Goal: Information Seeking & Learning: Check status

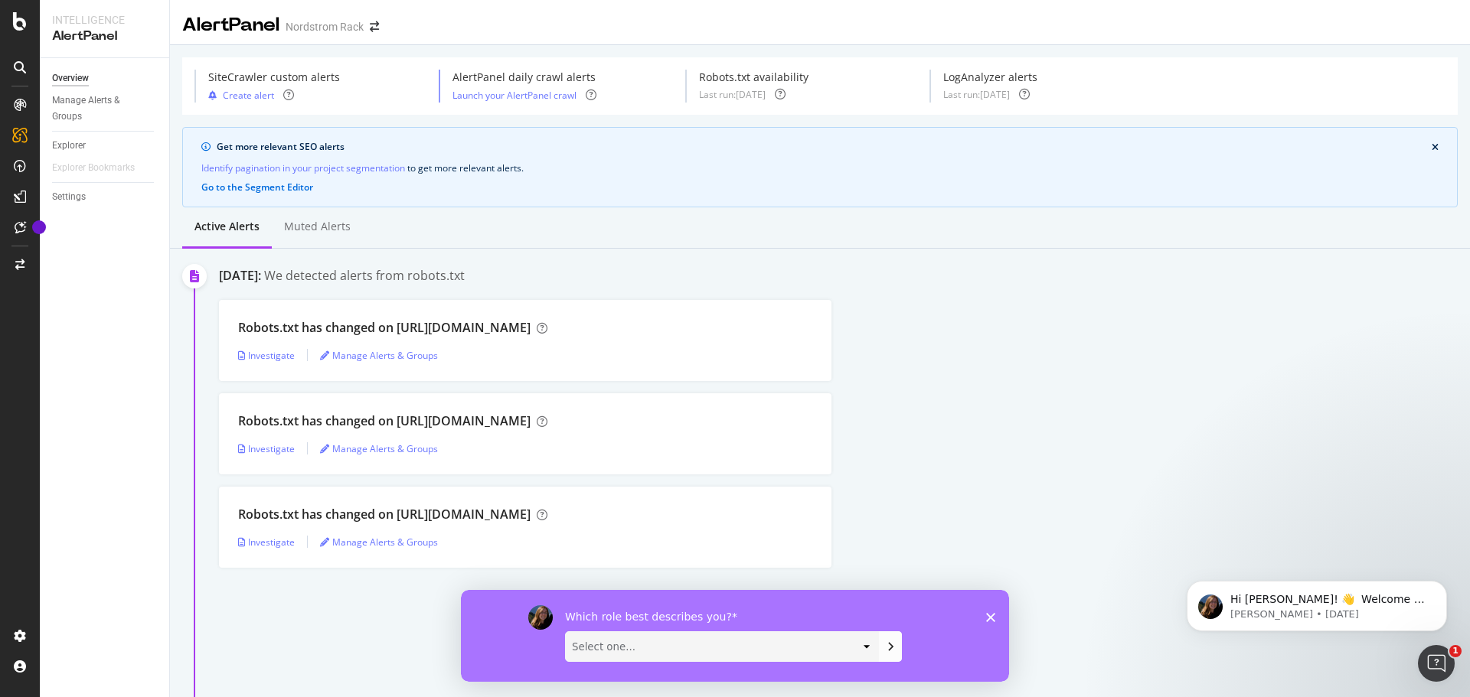
click at [1157, 501] on div "Robots.txt has changed on [URL][DOMAIN_NAME] Investigate Manage Alerts & Groups" at bounding box center [844, 527] width 1251 height 81
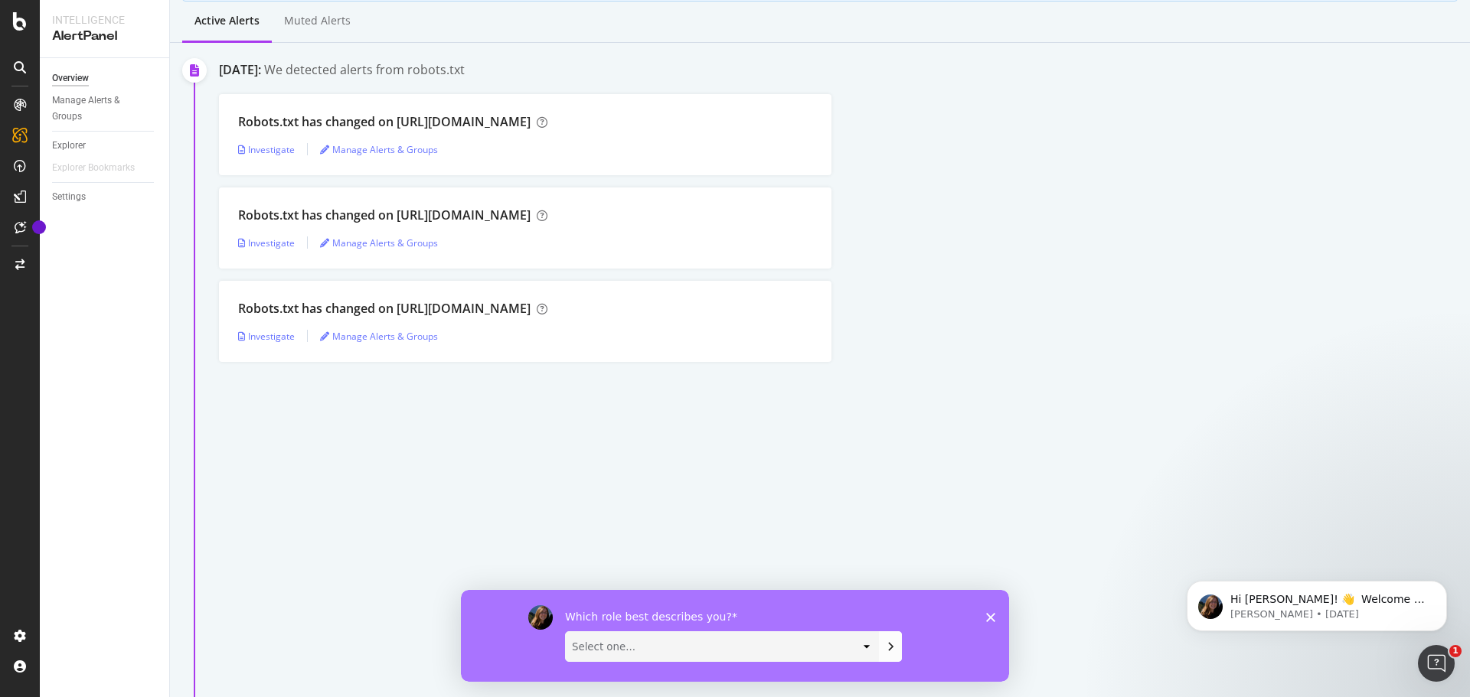
scroll to position [249, 0]
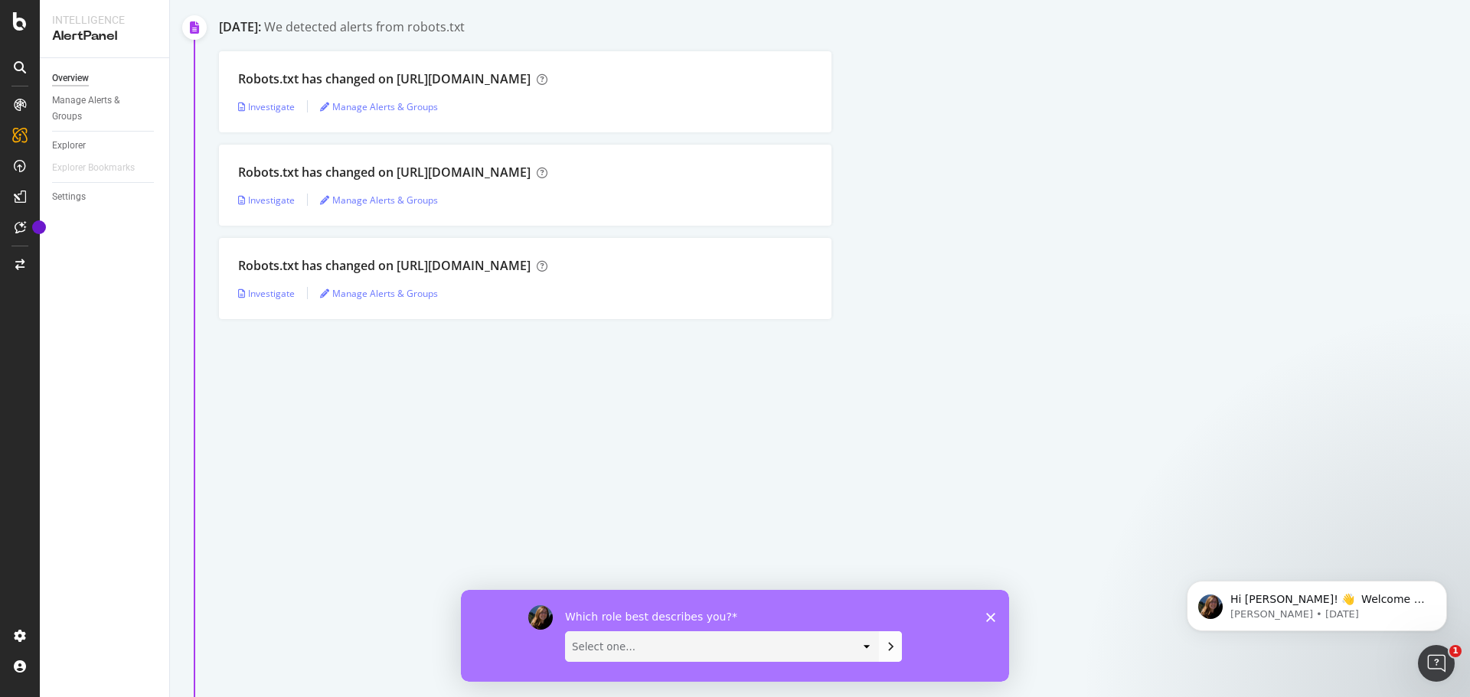
click at [1169, 360] on div "[DATE]: We detected alerts from robots.txt Robots.txt has changed on [URL][DOMA…" at bounding box center [844, 357] width 1251 height 679
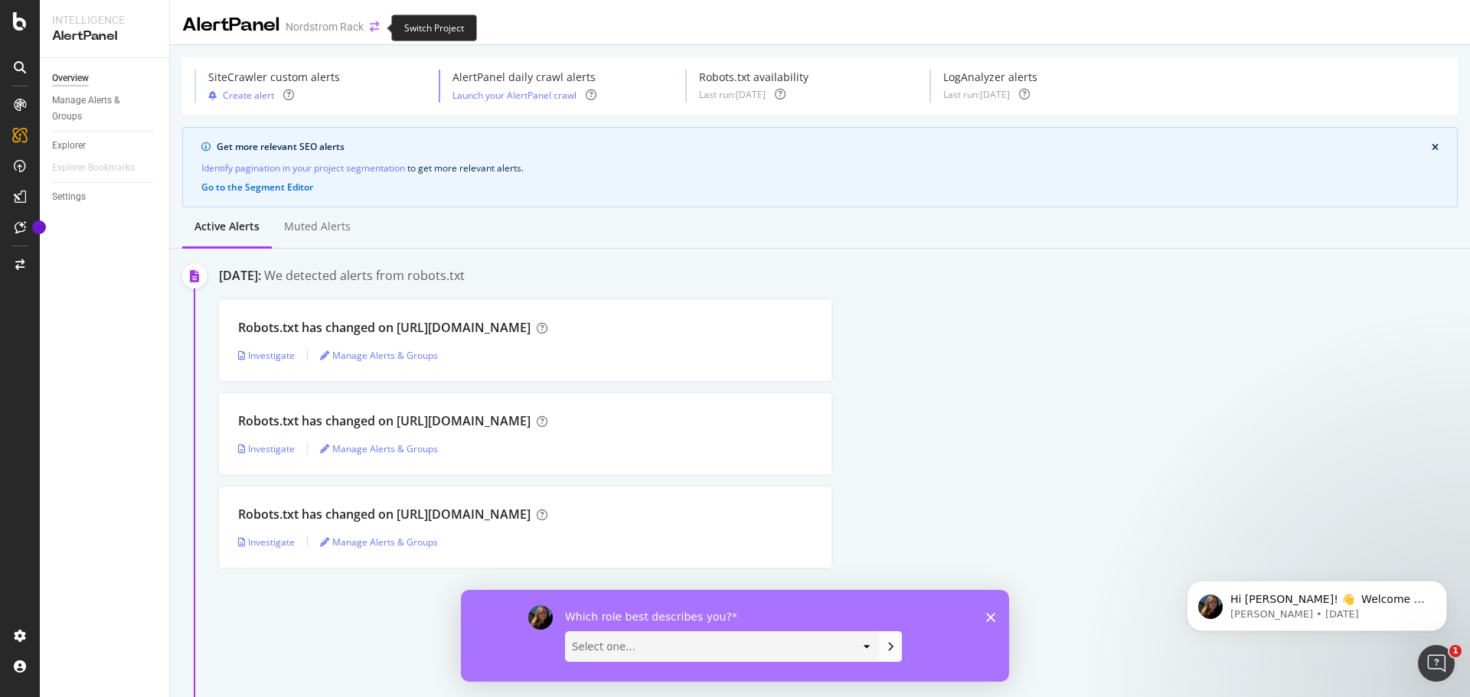
click at [375, 28] on icon "arrow-right-arrow-left" at bounding box center [374, 26] width 9 height 11
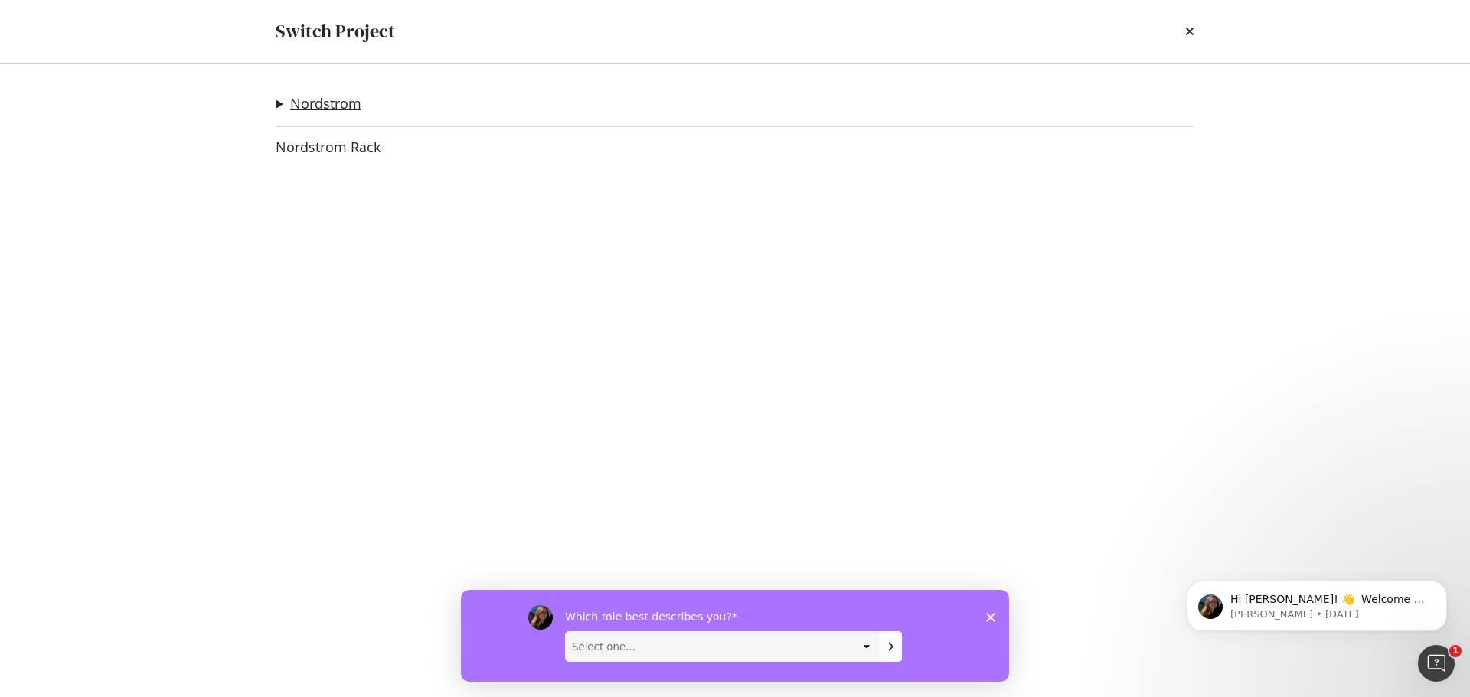
click at [329, 106] on link "Nordstrom" at bounding box center [325, 104] width 71 height 16
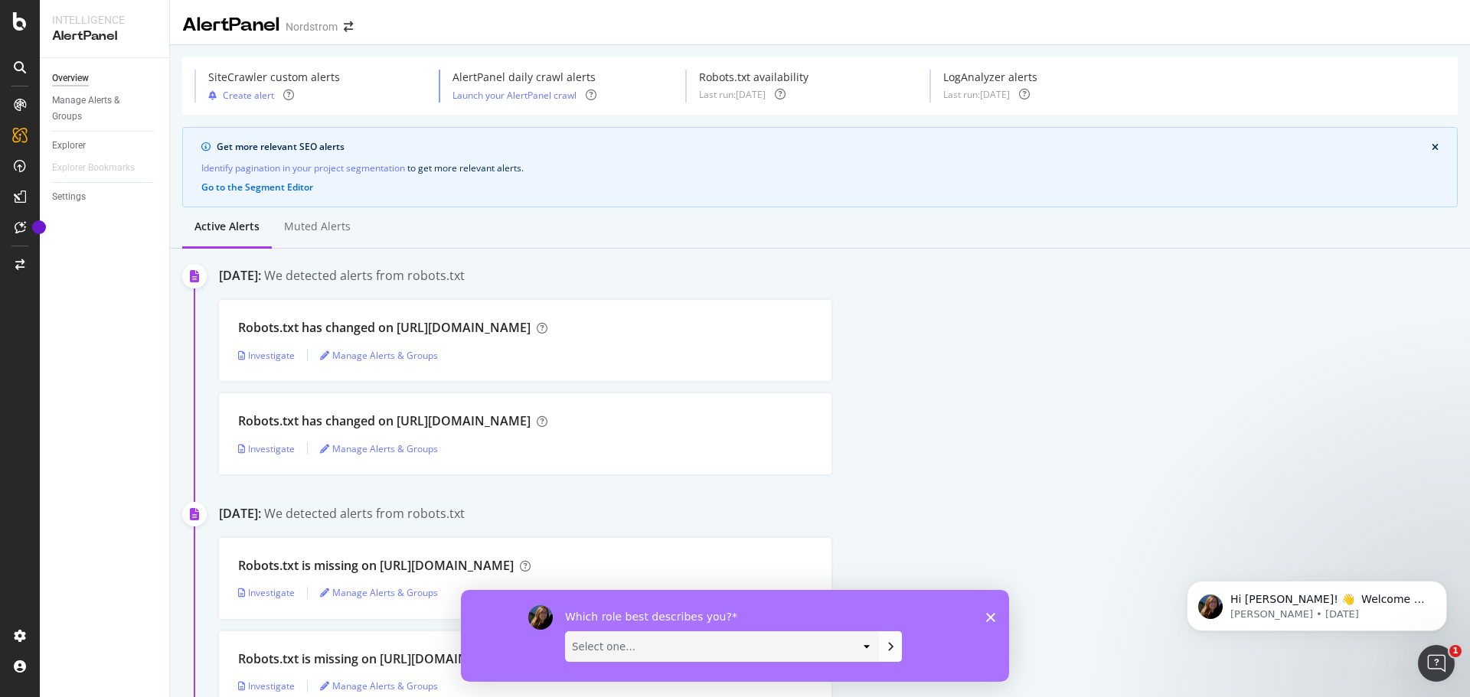
click at [1050, 436] on div "Robots.txt has changed on [URL][DOMAIN_NAME] Investigate Manage Alerts & Groups" at bounding box center [844, 434] width 1251 height 81
click at [317, 29] on div "Nordstrom" at bounding box center [312, 26] width 52 height 15
click at [347, 29] on icon "arrow-right-arrow-left" at bounding box center [348, 26] width 9 height 11
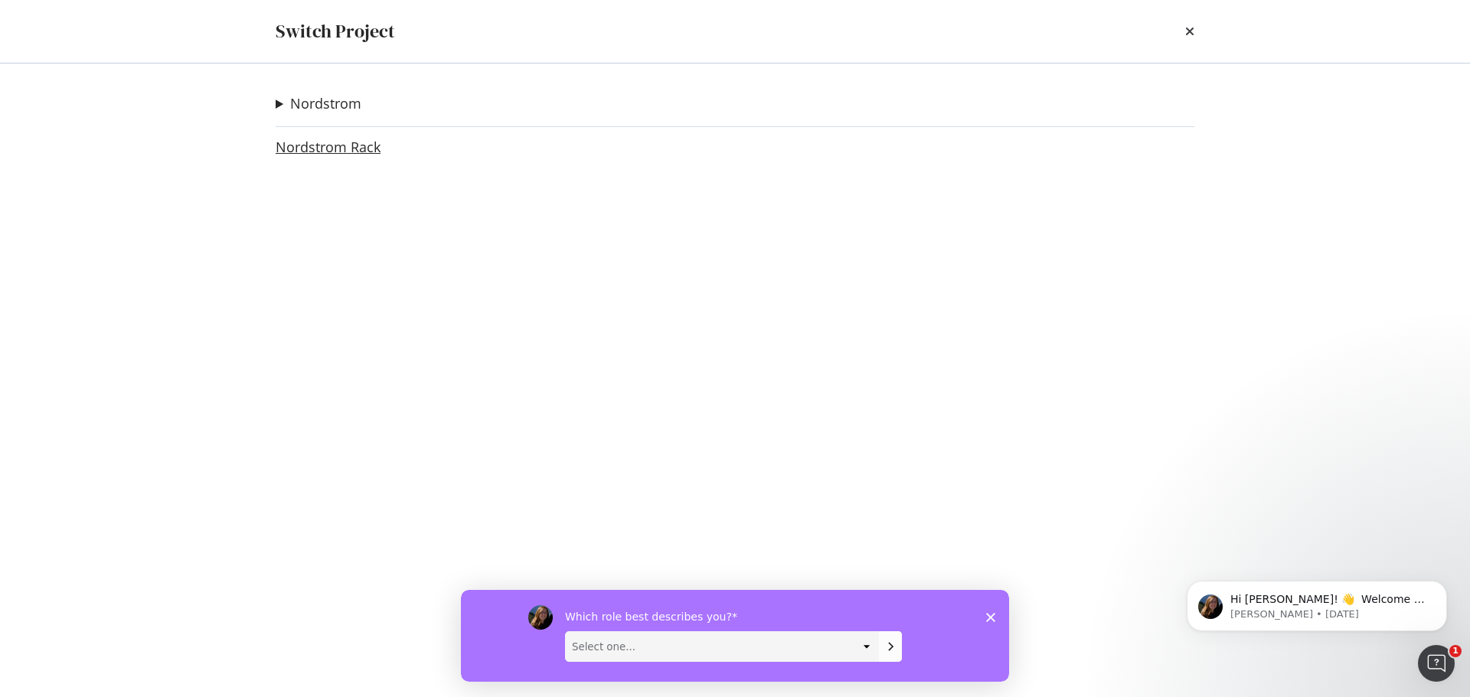
click at [371, 149] on link "Nordstrom Rack" at bounding box center [328, 147] width 105 height 16
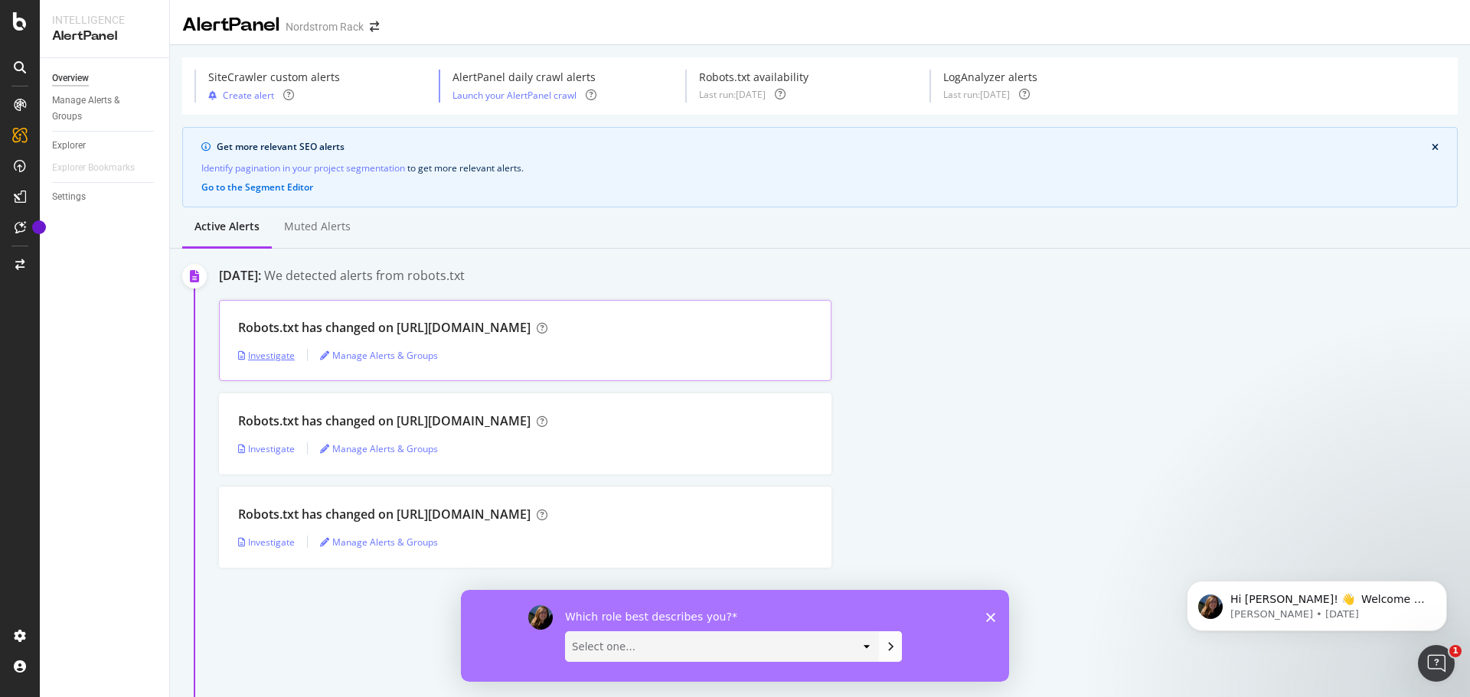
click at [263, 357] on div "Investigate" at bounding box center [266, 355] width 57 height 13
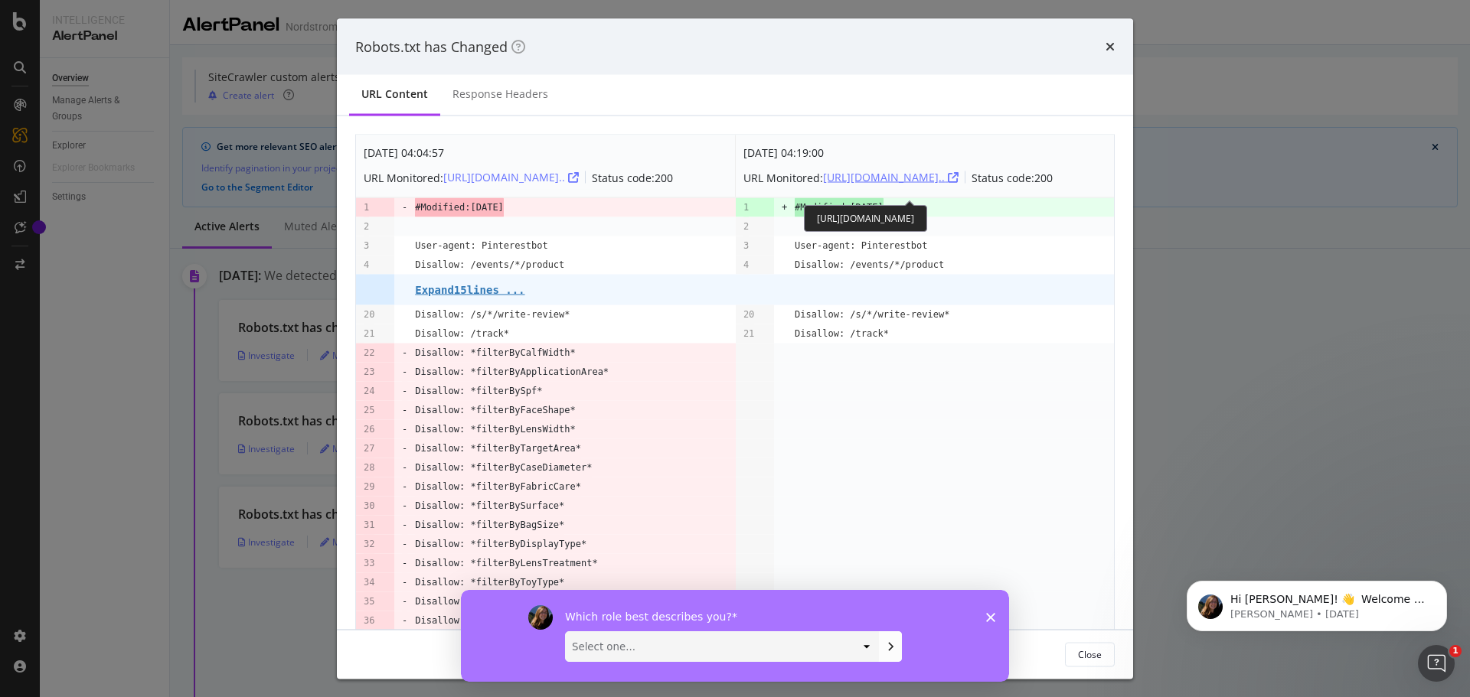
click at [958, 181] on div "[URL][DOMAIN_NAME].." at bounding box center [891, 177] width 136 height 15
